Goal: Check status: Check status

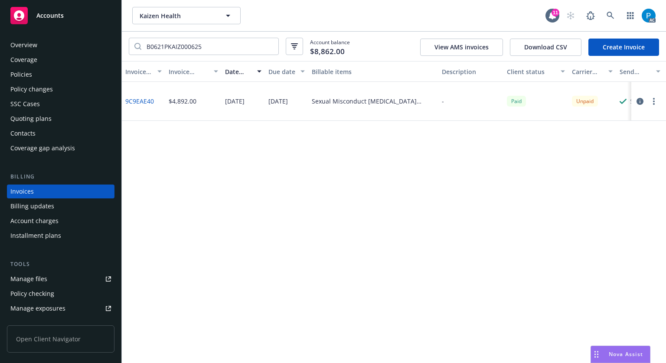
drag, startPoint x: 0, startPoint y: 0, endPoint x: 52, endPoint y: 19, distance: 54.8
click at [52, 19] on span "Accounts" at bounding box center [49, 15] width 27 height 7
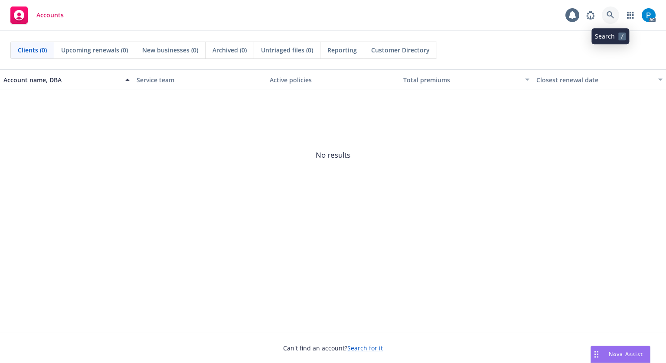
click at [612, 11] on icon at bounding box center [610, 15] width 8 height 8
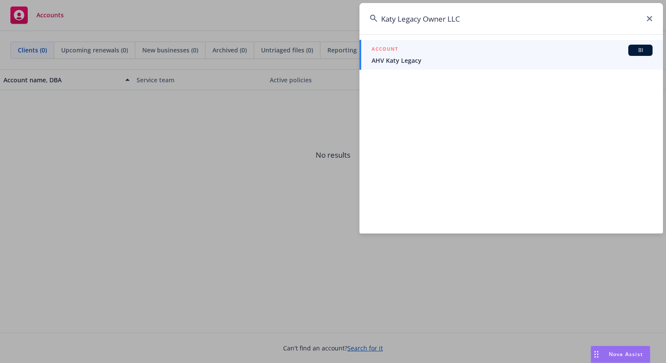
type input "Katy Legacy Owner LLC"
click at [442, 54] on div "ACCOUNT BI" at bounding box center [511, 50] width 281 height 11
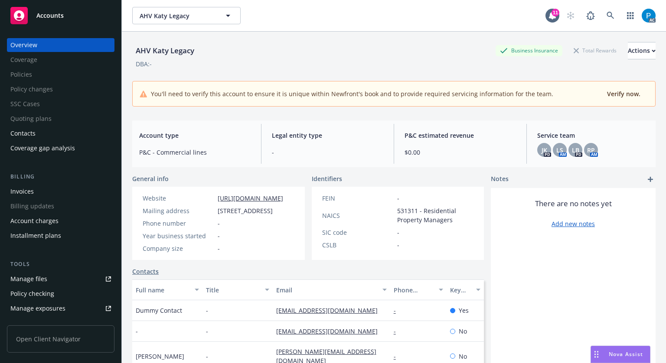
click at [26, 195] on div "Invoices" at bounding box center [21, 192] width 23 height 14
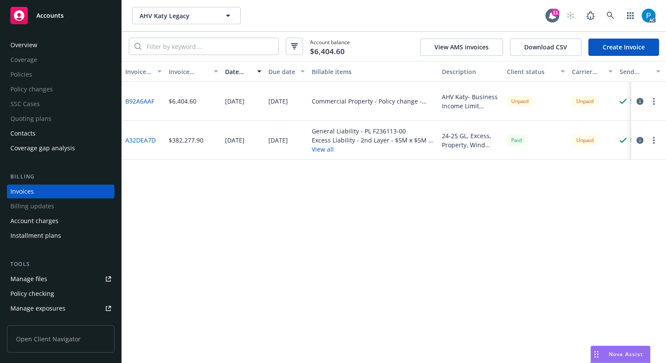
click at [636, 140] on button "button" at bounding box center [639, 140] width 10 height 10
click at [642, 98] on icon "button" at bounding box center [639, 101] width 7 height 7
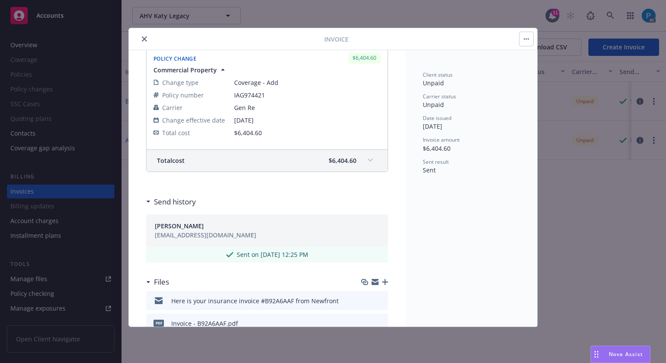
scroll to position [72, 0]
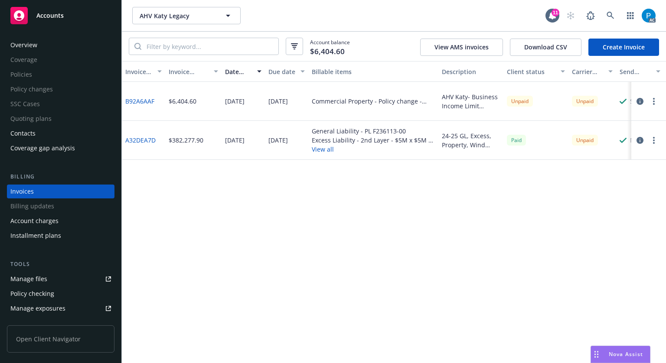
click at [52, 26] on link "Accounts" at bounding box center [60, 15] width 107 height 24
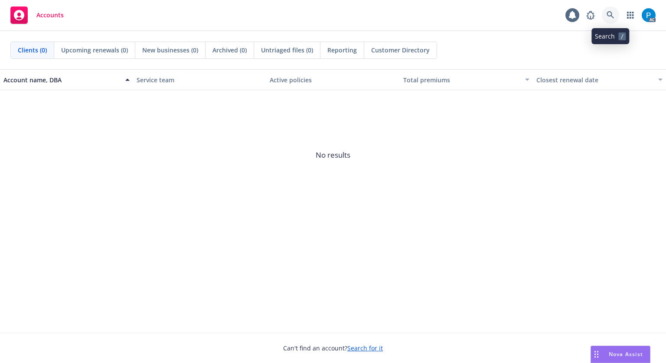
click at [614, 10] on link at bounding box center [610, 15] width 17 height 17
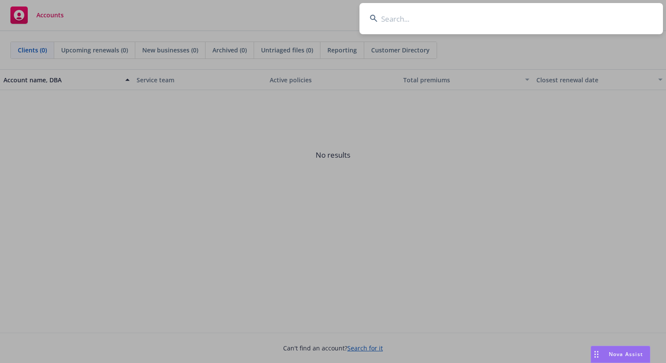
click at [467, 22] on input at bounding box center [510, 18] width 303 height 31
paste input "Katy Legacy Owner LLC"
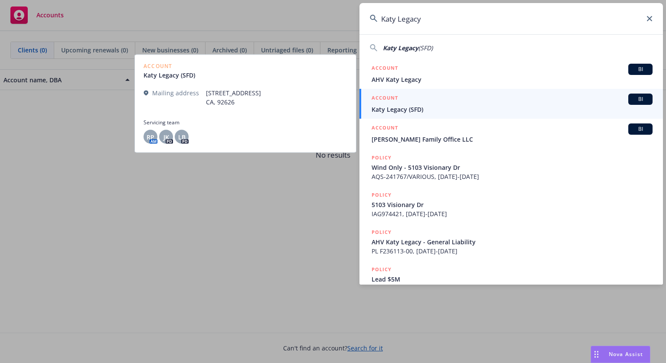
type input "Katy Legacy"
click at [433, 101] on div "ACCOUNT BI" at bounding box center [511, 99] width 281 height 11
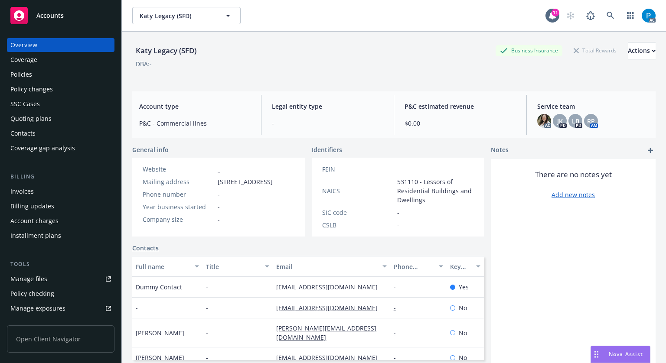
click at [31, 189] on div "Invoices" at bounding box center [21, 192] width 23 height 14
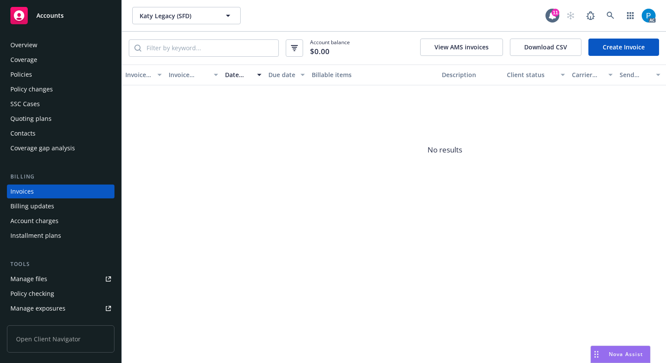
click at [66, 20] on div "Accounts" at bounding box center [60, 15] width 101 height 17
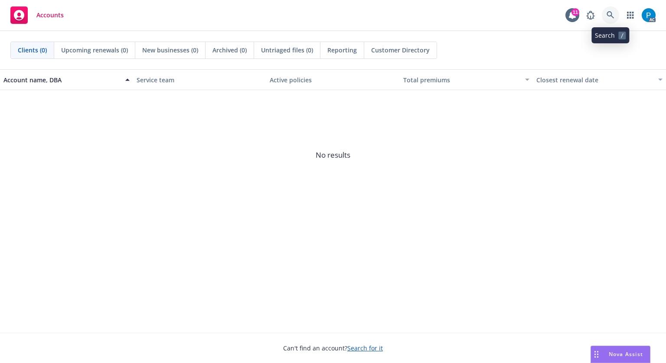
click at [612, 13] on icon at bounding box center [610, 15] width 8 height 8
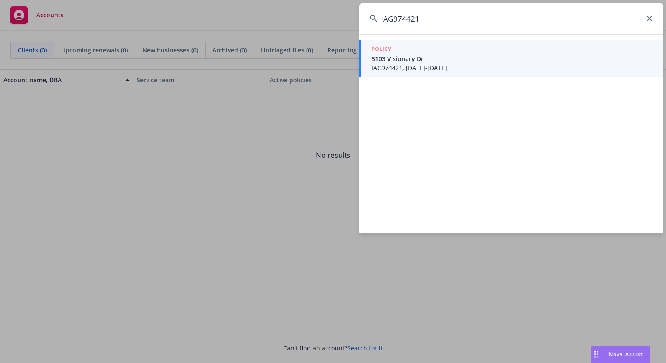
type input "IAG974421"
click at [437, 68] on span "IAG974421, [DATE]-[DATE]" at bounding box center [511, 67] width 281 height 9
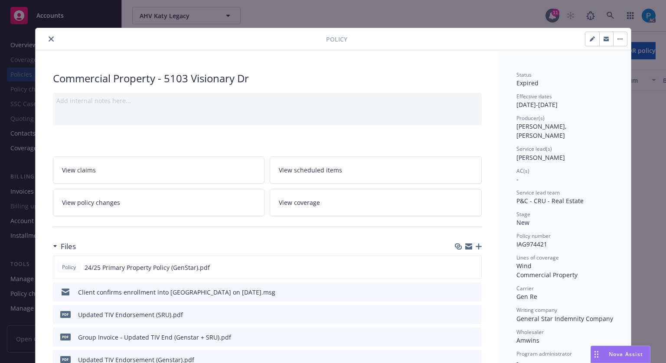
click at [49, 39] on icon "close" at bounding box center [51, 38] width 5 height 5
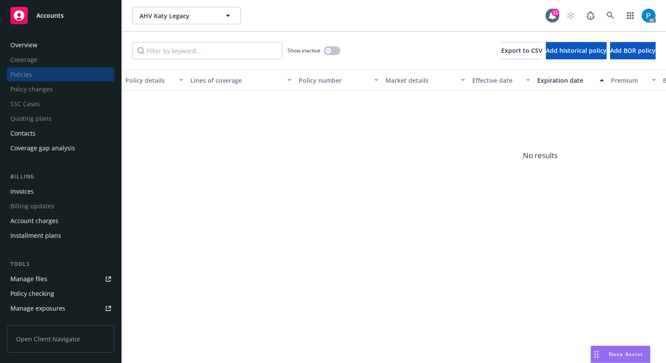
click at [32, 192] on div "Invoices" at bounding box center [21, 192] width 23 height 14
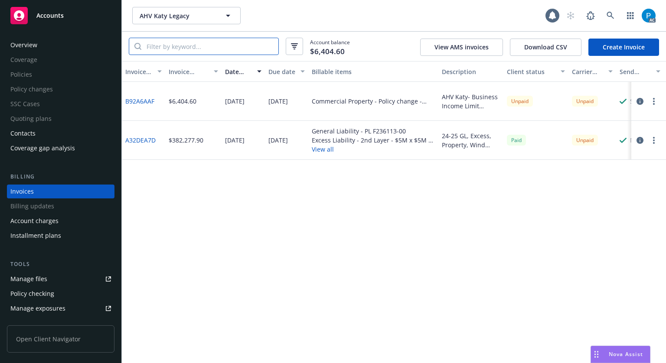
click at [184, 43] on input "search" at bounding box center [209, 46] width 137 height 16
paste input "IAG974421"
type input "IAG974421"
click at [642, 142] on icon "button" at bounding box center [639, 140] width 7 height 7
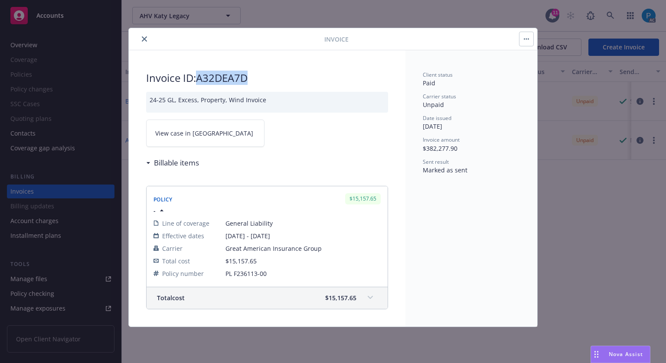
drag, startPoint x: 249, startPoint y: 75, endPoint x: 200, endPoint y: 78, distance: 49.5
click at [200, 78] on h2 "Invoice ID: A32DEA7D" at bounding box center [267, 78] width 242 height 14
copy h2 "A32DEA7D"
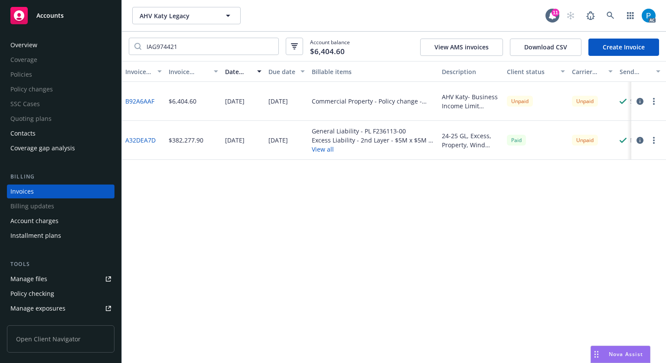
click at [62, 14] on span "Accounts" at bounding box center [49, 15] width 27 height 7
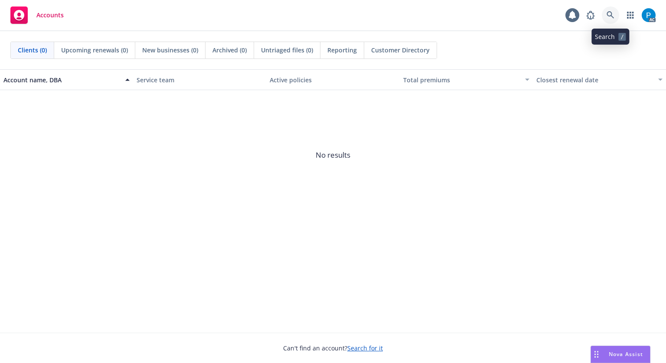
click at [604, 17] on link at bounding box center [610, 15] width 17 height 17
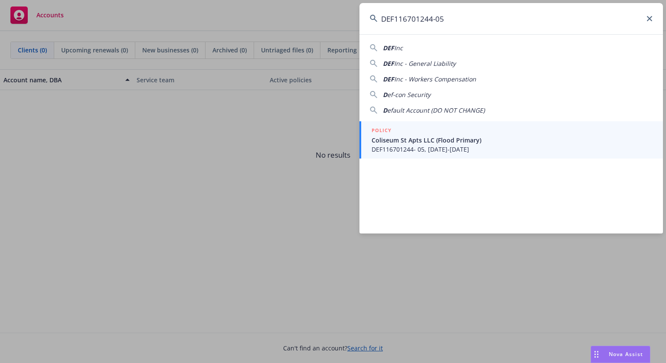
type input "DEF116701244-05"
click at [462, 129] on div "POLICY" at bounding box center [511, 131] width 281 height 10
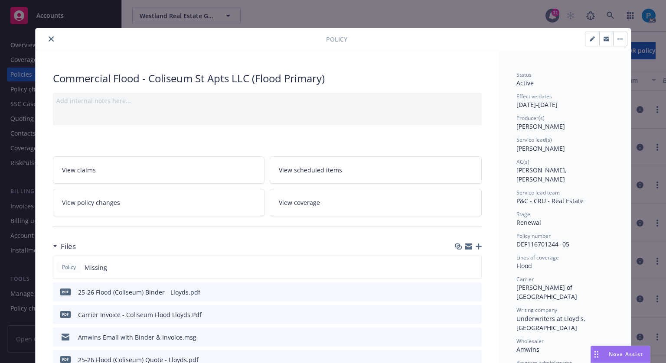
click at [49, 41] on icon "close" at bounding box center [51, 38] width 5 height 5
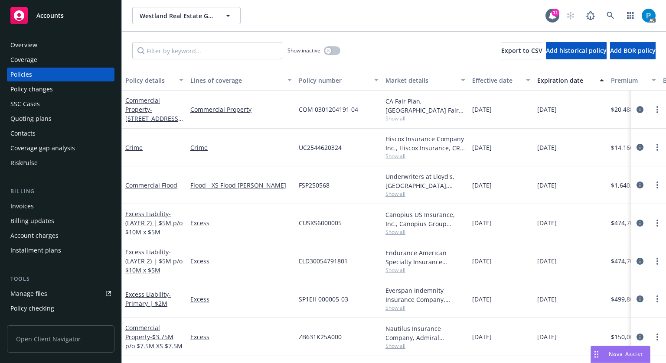
click at [21, 208] on div "Invoices" at bounding box center [21, 206] width 23 height 14
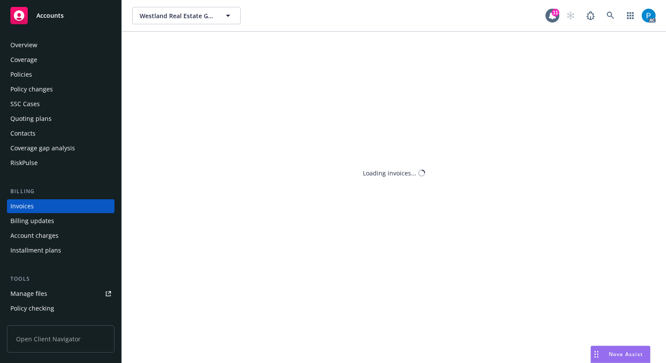
scroll to position [10, 0]
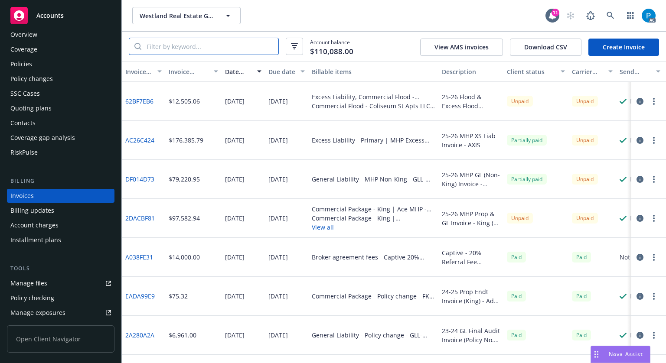
click at [181, 46] on input "search" at bounding box center [209, 46] width 137 height 16
paste input "DEF116701244-05"
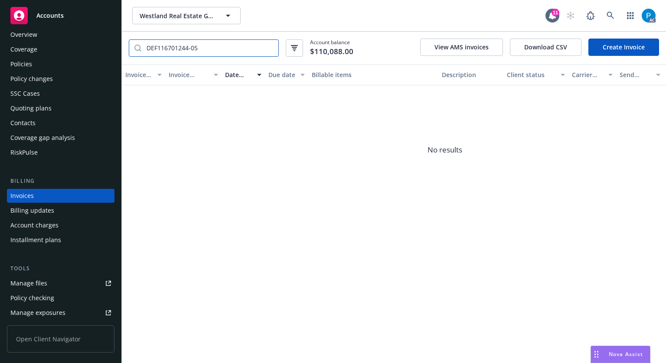
type input "DEF116701244-05"
click at [75, 15] on div "Accounts" at bounding box center [60, 15] width 101 height 17
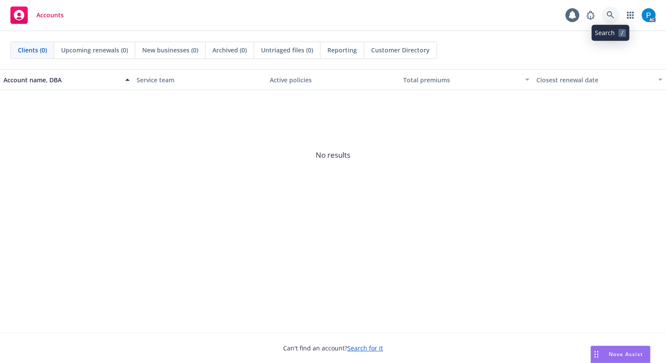
click at [608, 14] on icon at bounding box center [610, 15] width 8 height 8
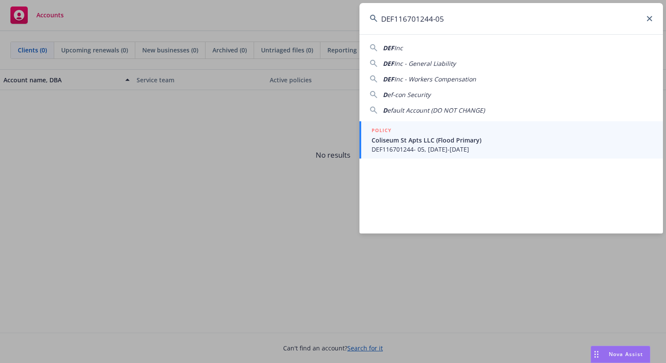
type input "DEF116701244-05"
click at [426, 143] on span "Coliseum St Apts LLC (Flood Primary)" at bounding box center [511, 140] width 281 height 9
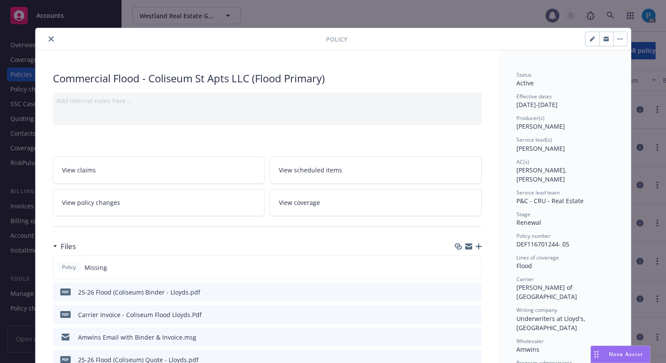
scroll to position [26, 0]
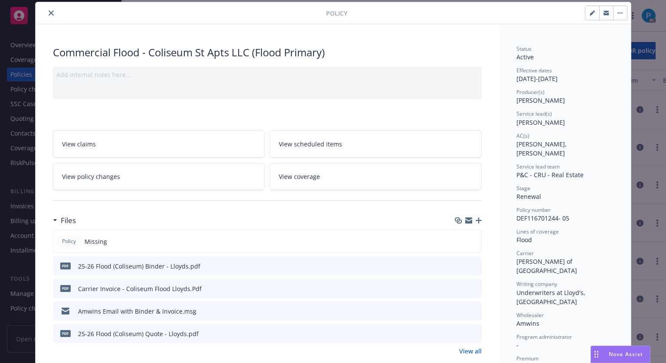
click at [51, 10] on button "close" at bounding box center [51, 13] width 10 height 10
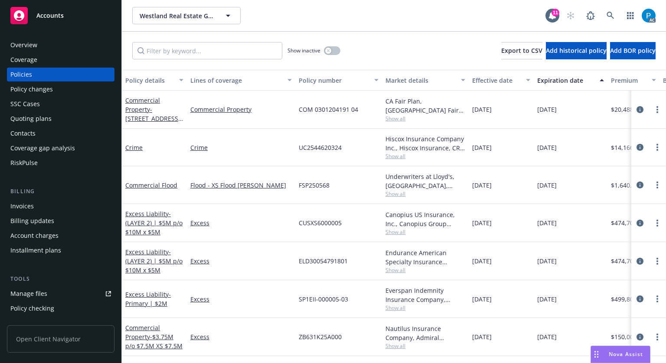
click at [29, 204] on div "Invoices" at bounding box center [21, 206] width 23 height 14
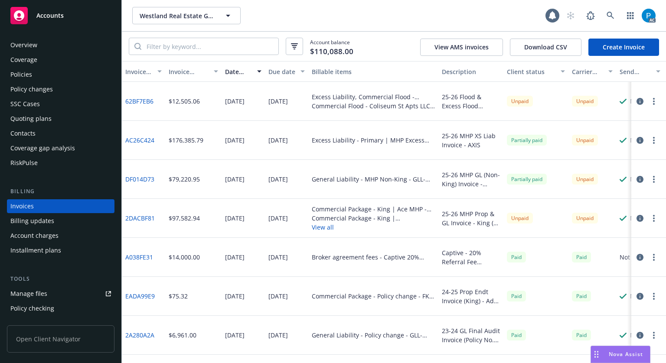
scroll to position [10, 0]
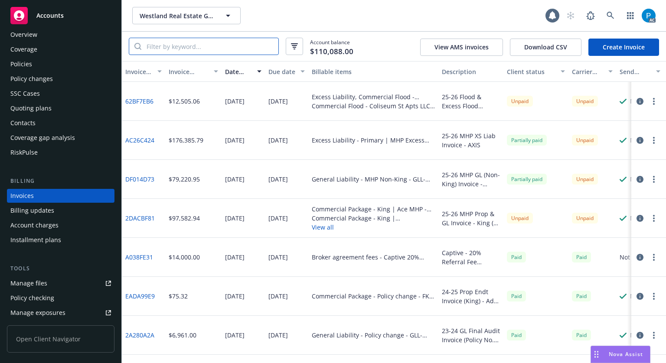
click at [184, 46] on input "search" at bounding box center [209, 46] width 137 height 16
paste input "DEF116701244-05"
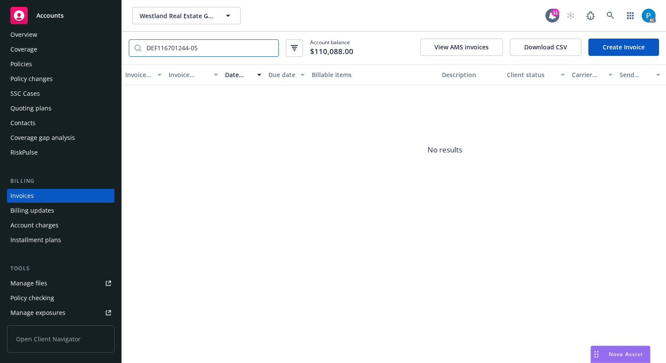
type input "DEF116701244-05"
click at [72, 10] on div "Accounts" at bounding box center [60, 15] width 101 height 17
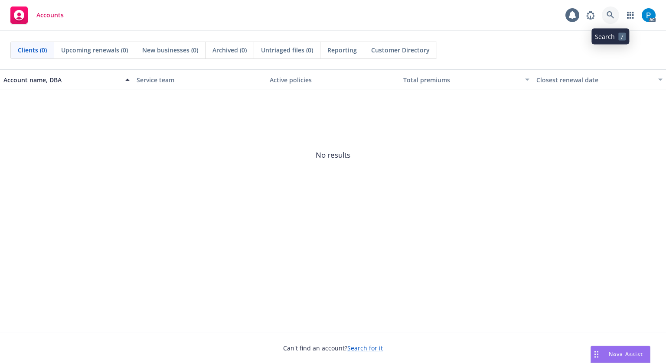
click at [610, 16] on icon at bounding box center [610, 15] width 8 height 8
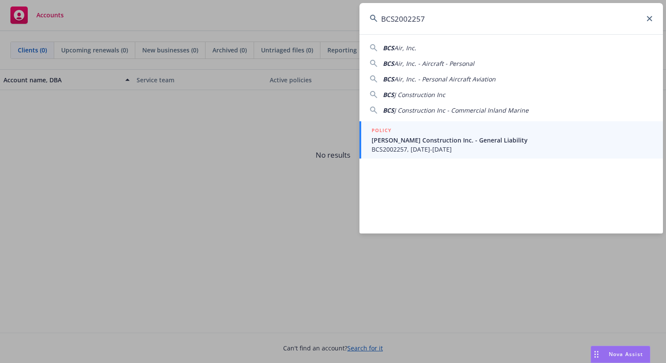
type input "BCS2002257"
click at [420, 144] on span "[PERSON_NAME] Construction Inc. - General Liability" at bounding box center [511, 140] width 281 height 9
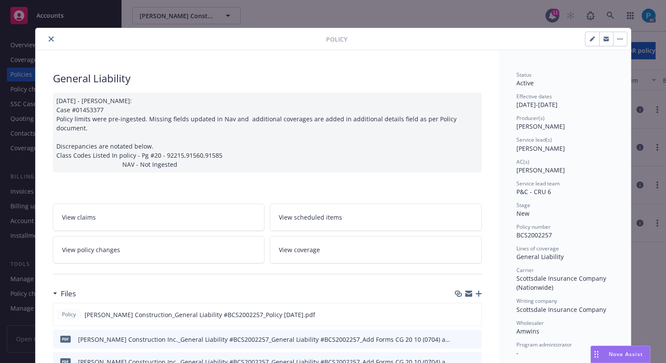
click at [49, 39] on icon "close" at bounding box center [51, 38] width 5 height 5
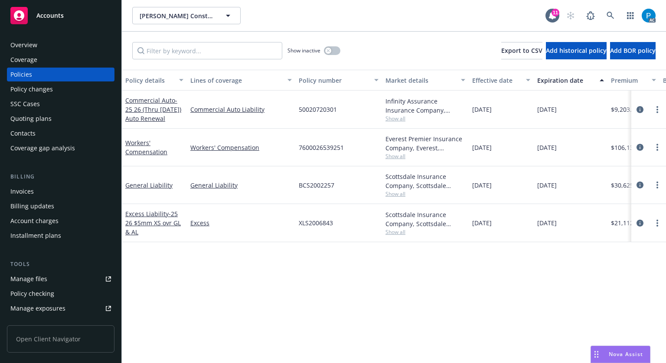
click at [41, 193] on div "Invoices" at bounding box center [60, 192] width 101 height 14
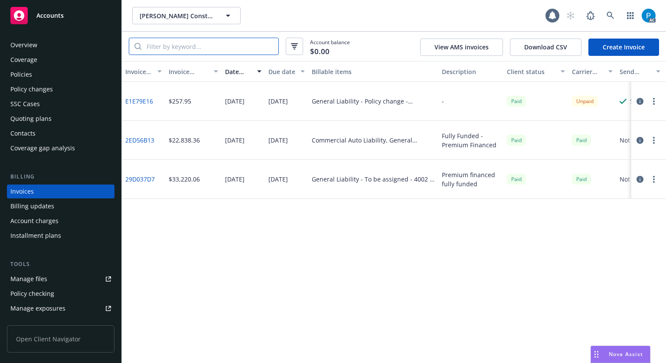
click at [210, 50] on input "search" at bounding box center [209, 46] width 137 height 16
paste input "BCS2002257"
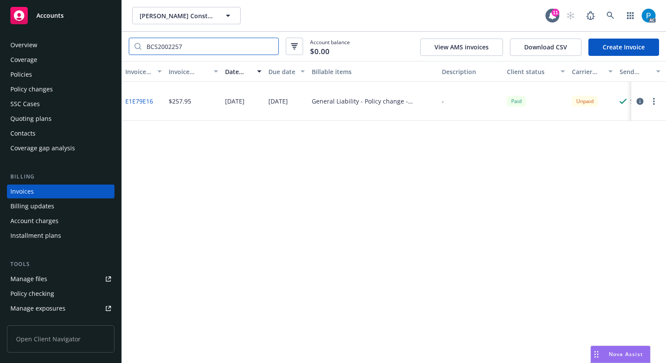
type input "BCS2002257"
click at [634, 102] on button "button" at bounding box center [639, 101] width 10 height 10
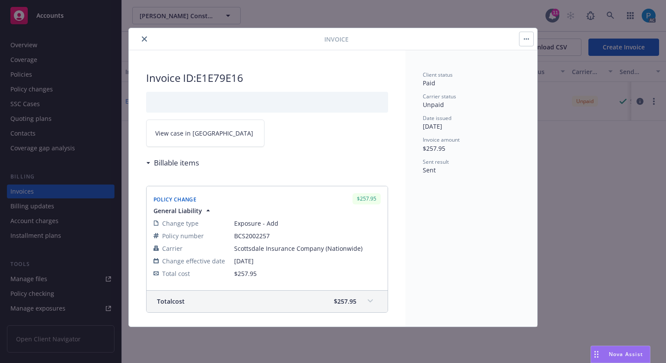
click at [211, 139] on link "View case in [GEOGRAPHIC_DATA]" at bounding box center [205, 133] width 118 height 27
